Goal: Task Accomplishment & Management: Complete application form

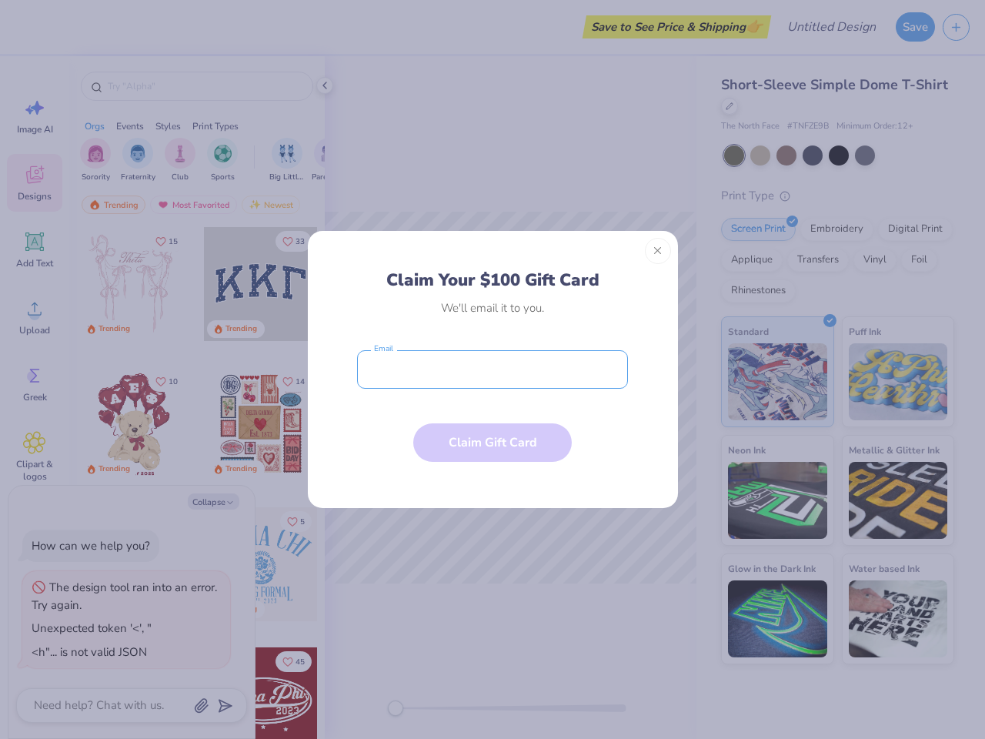
type textarea "x"
click at [493, 370] on input "email" at bounding box center [492, 369] width 271 height 38
click at [658, 251] on button "Close" at bounding box center [658, 251] width 26 height 26
